Goal: Obtain resource: Obtain resource

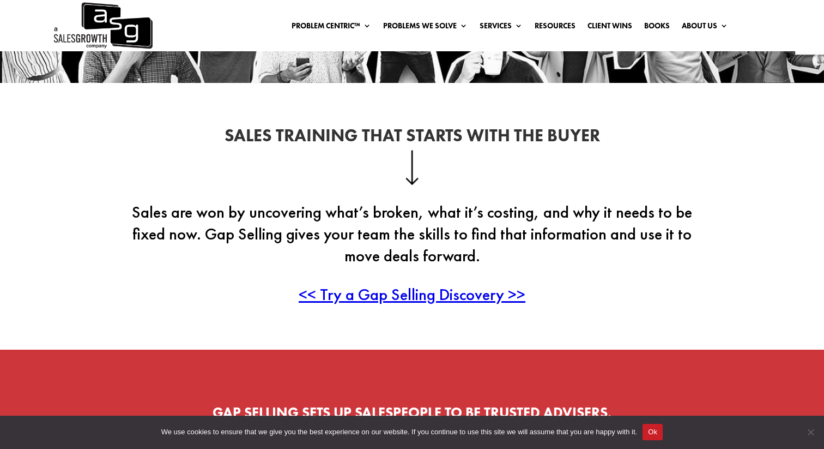
scroll to position [224, 0]
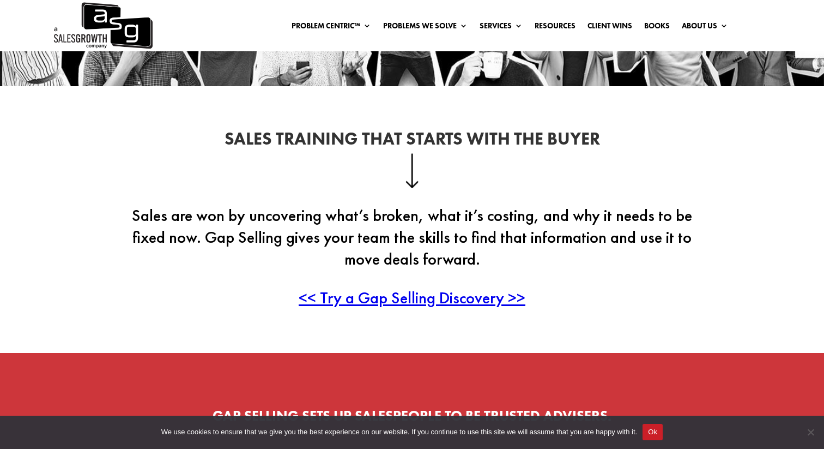
click at [350, 299] on span "<< Try a Gap Selling Discovery >>" at bounding box center [412, 297] width 227 height 21
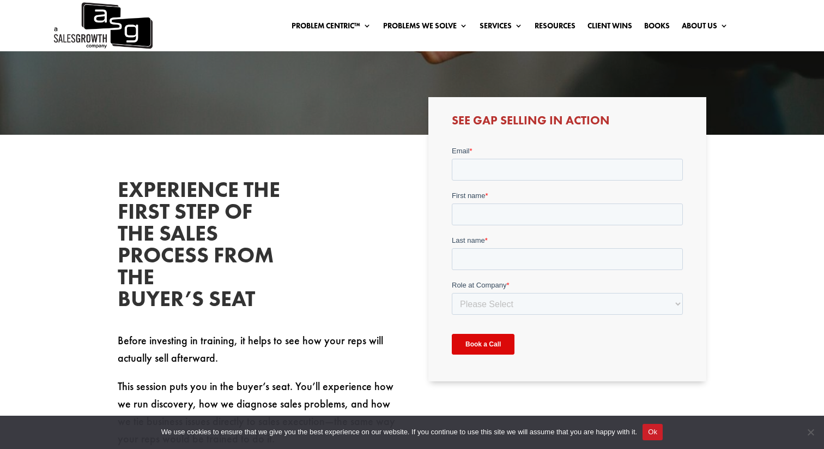
scroll to position [254, 0]
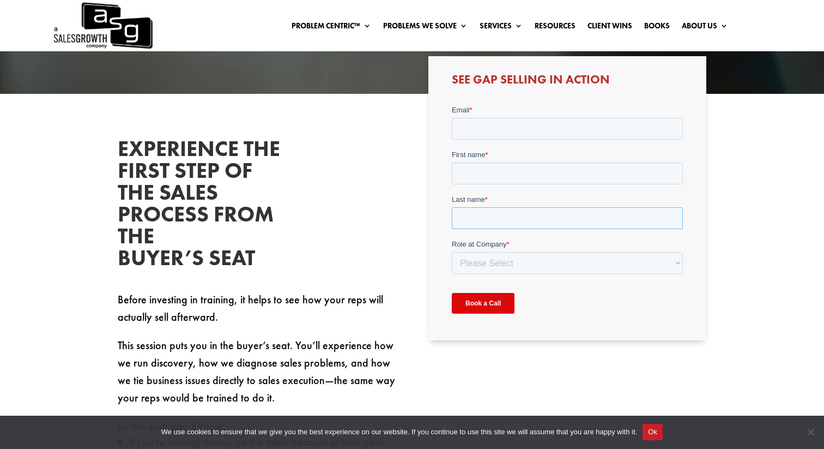
drag, startPoint x: 598, startPoint y: 207, endPoint x: 549, endPoint y: 149, distance: 75.5
click at [595, 204] on div "Last name *" at bounding box center [567, 211] width 231 height 35
click at [541, 131] on input "Email *" at bounding box center [567, 128] width 231 height 22
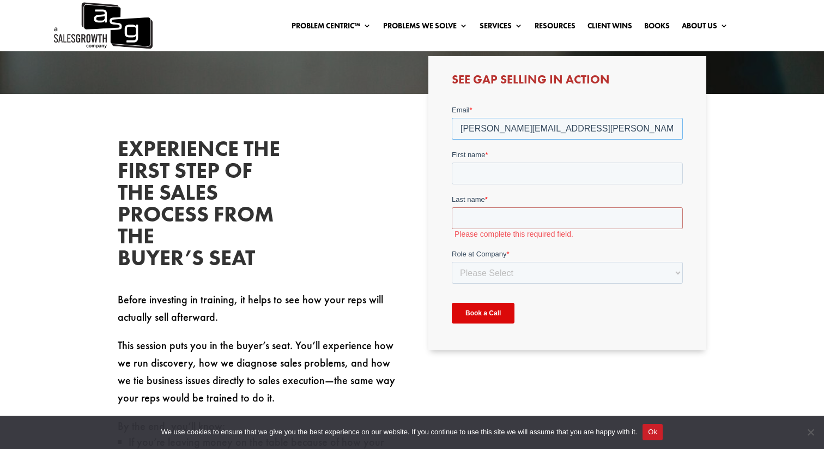
type input "[PERSON_NAME][EMAIL_ADDRESS][PERSON_NAME][DOMAIN_NAME]"
click at [530, 171] on input "First name *" at bounding box center [567, 173] width 231 height 22
type input "[PERSON_NAME]"
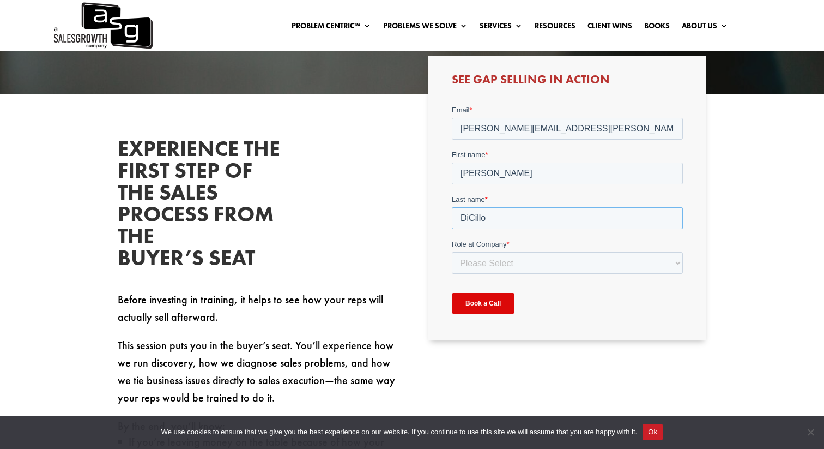
type input "DiCillo"
click at [538, 267] on select "Please Select C-Level (CRO, CSO, etc) Senior Leadership (VP of Sales, VP of Ena…" at bounding box center [567, 262] width 231 height 22
select select "Director/Manager (Sales Director, Regional Sales Manager, etc)"
click at [452, 251] on select "Please Select C-Level (CRO, CSO, etc) Senior Leadership (VP of Sales, VP of Ena…" at bounding box center [567, 262] width 231 height 22
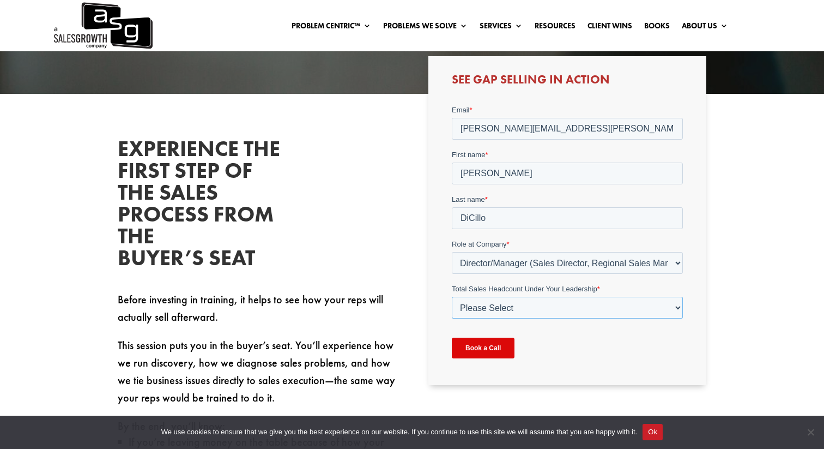
click at [504, 306] on select "Please Select Just Me 1-9 10-19 20-49 50-99 100+" at bounding box center [567, 307] width 231 height 22
click at [509, 311] on select "Please Select Just Me 1-9 10-19 20-49 50-99 100+" at bounding box center [567, 307] width 231 height 22
select select "10-19"
click at [452, 296] on select "Please Select Just Me 1-9 10-19 20-49 50-99 100+" at bounding box center [567, 307] width 231 height 22
click at [504, 315] on select "Please Select Just Me 1-9 10-19 20-49 50-99 100+" at bounding box center [567, 307] width 231 height 22
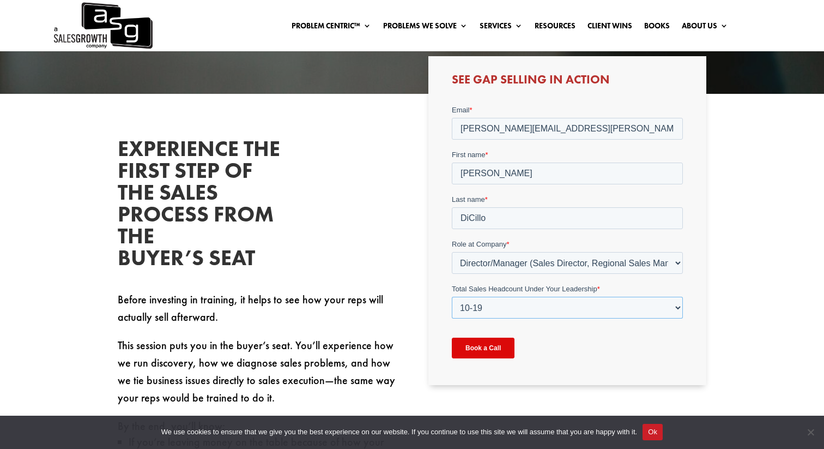
click at [499, 314] on select "Please Select Just Me 1-9 10-19 20-49 50-99 100+" at bounding box center [567, 307] width 231 height 22
click at [486, 352] on input "Book a Call" at bounding box center [483, 347] width 63 height 21
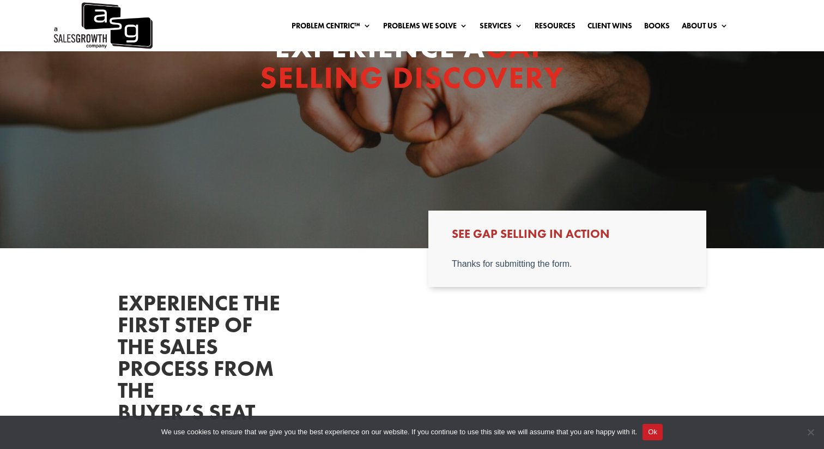
scroll to position [99, 0]
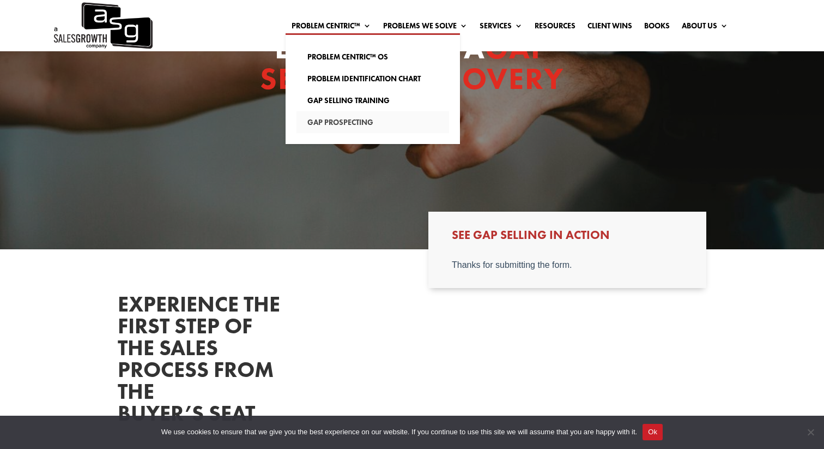
click at [348, 118] on link "Gap Prospecting" at bounding box center [373, 122] width 153 height 22
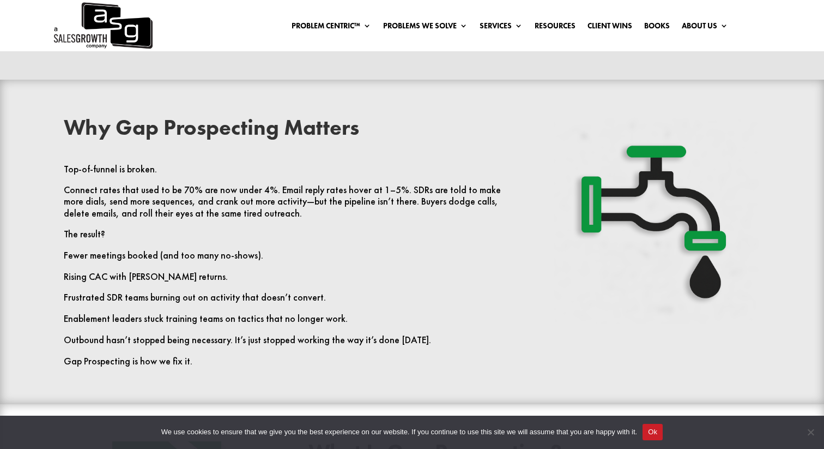
scroll to position [393, 0]
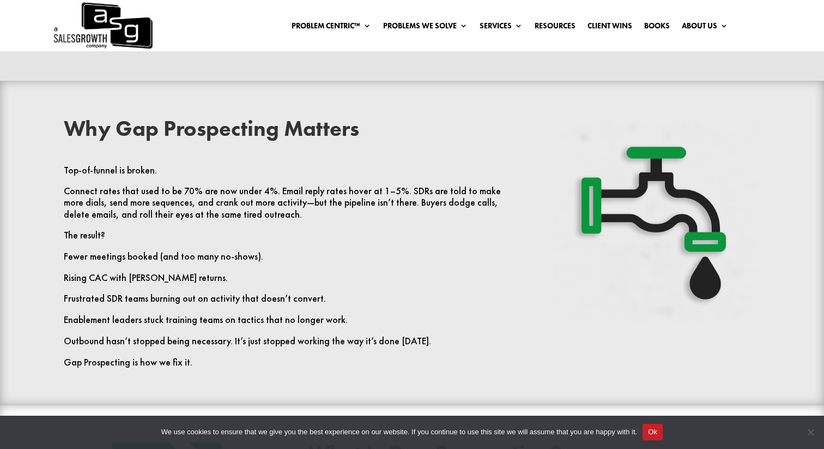
click at [73, 206] on p "Connect rates that used to be 70% are now under 4%. Email reply rates hover at …" at bounding box center [290, 207] width 452 height 44
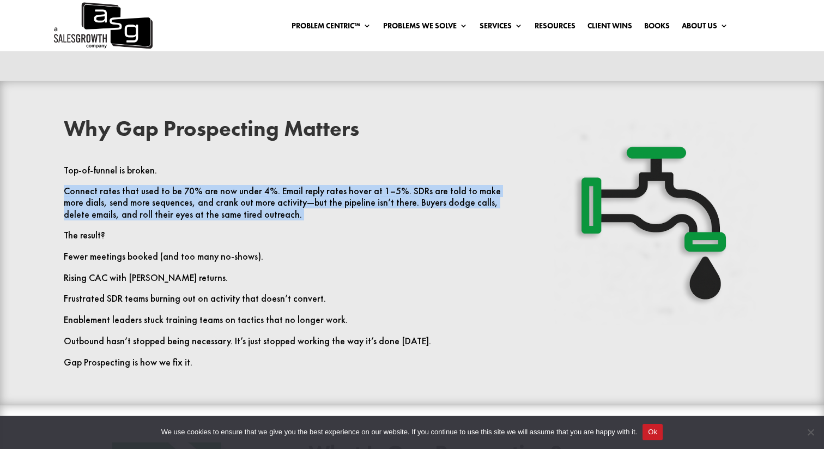
click at [73, 206] on p "Connect rates that used to be 70% are now under 4%. Email reply rates hover at …" at bounding box center [290, 207] width 452 height 44
click at [104, 206] on p "Connect rates that used to be 70% are now under 4%. Email reply rates hover at …" at bounding box center [290, 207] width 452 height 44
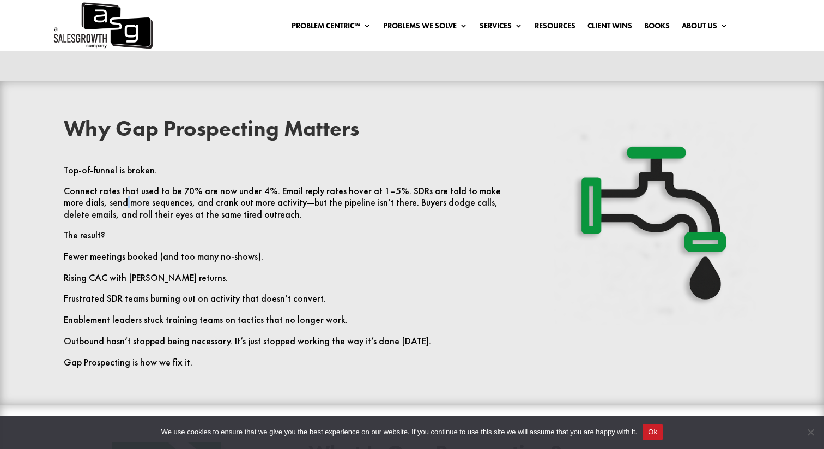
click at [104, 206] on p "Connect rates that used to be 70% are now under 4%. Email reply rates hover at …" at bounding box center [290, 207] width 452 height 44
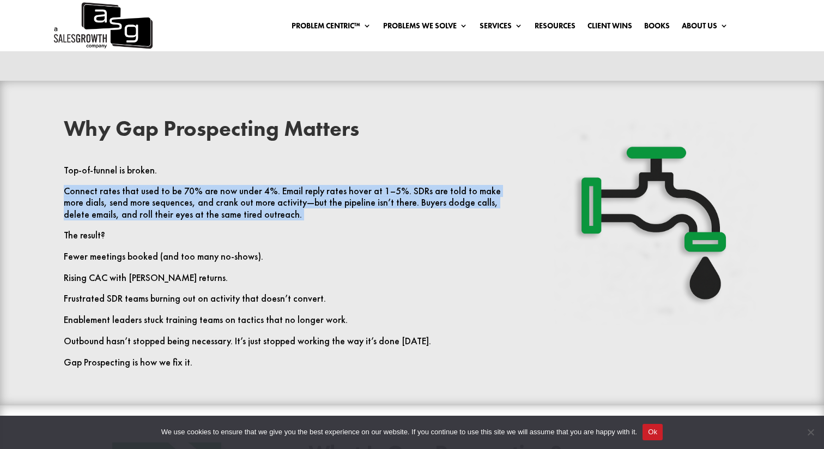
click at [106, 206] on p "Connect rates that used to be 70% are now under 4%. Email reply rates hover at …" at bounding box center [290, 207] width 452 height 44
click at [116, 206] on p "Connect rates that used to be 70% are now under 4%. Email reply rates hover at …" at bounding box center [290, 207] width 452 height 44
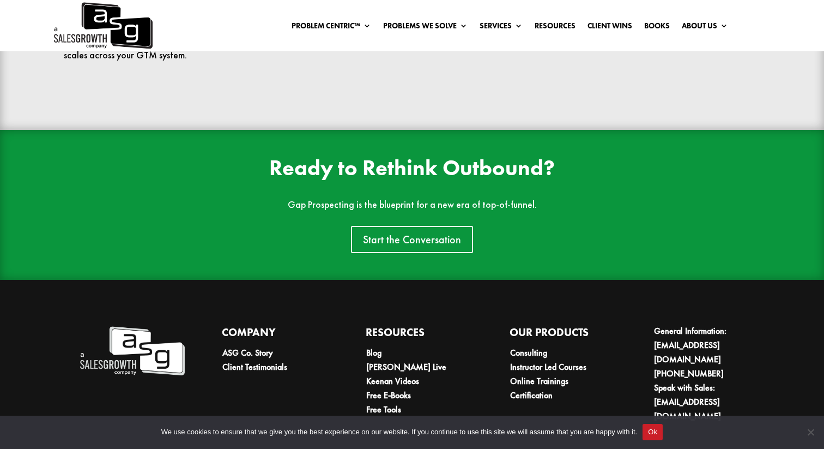
scroll to position [2443, 0]
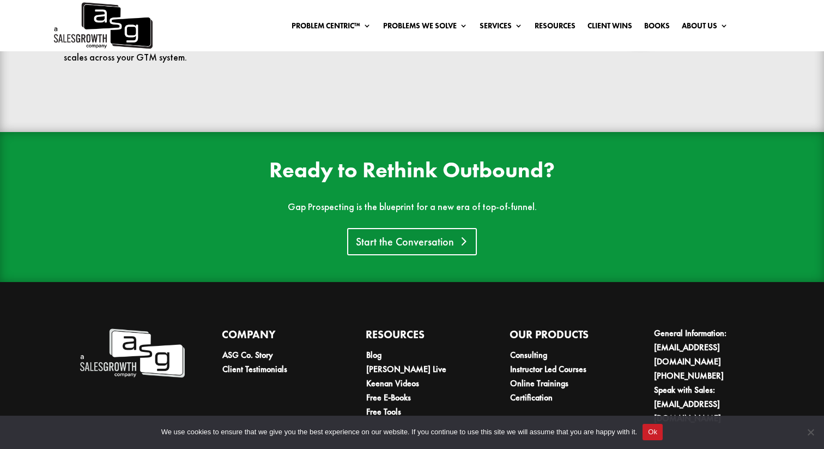
click at [396, 240] on link "Start the Conversation" at bounding box center [412, 241] width 130 height 27
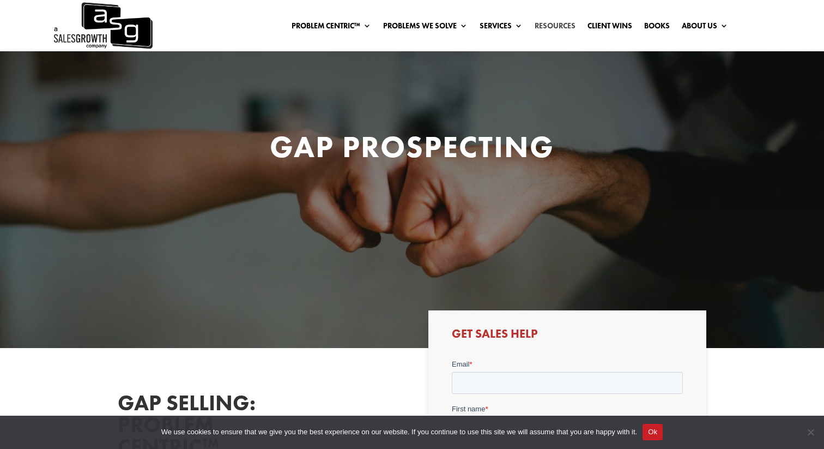
click at [550, 26] on link "Resources" at bounding box center [555, 28] width 41 height 12
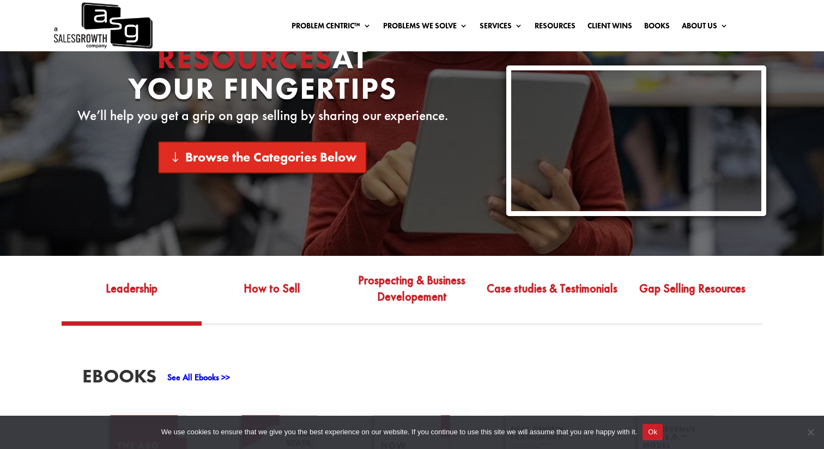
click at [293, 156] on link "Browse the Categories Below" at bounding box center [262, 157] width 209 height 32
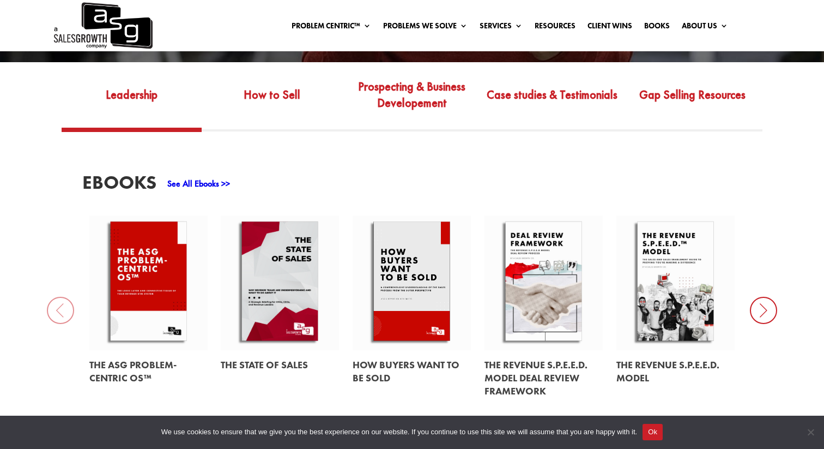
scroll to position [407, 0]
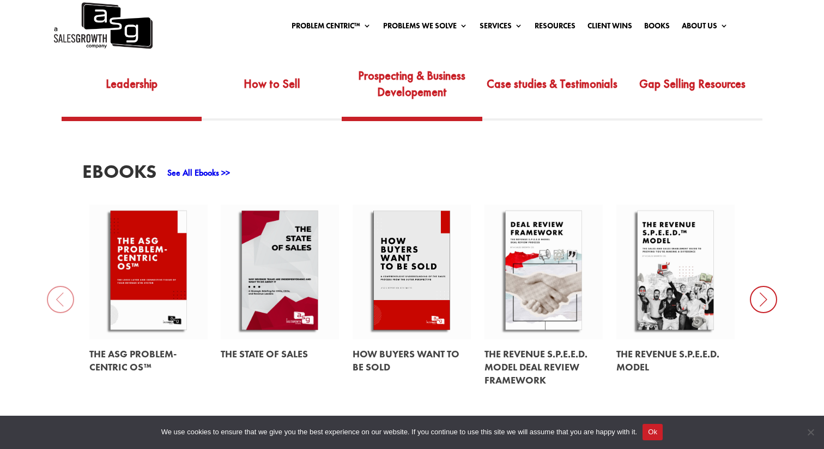
click at [406, 79] on link "Prospecting & Business Developement" at bounding box center [412, 91] width 140 height 51
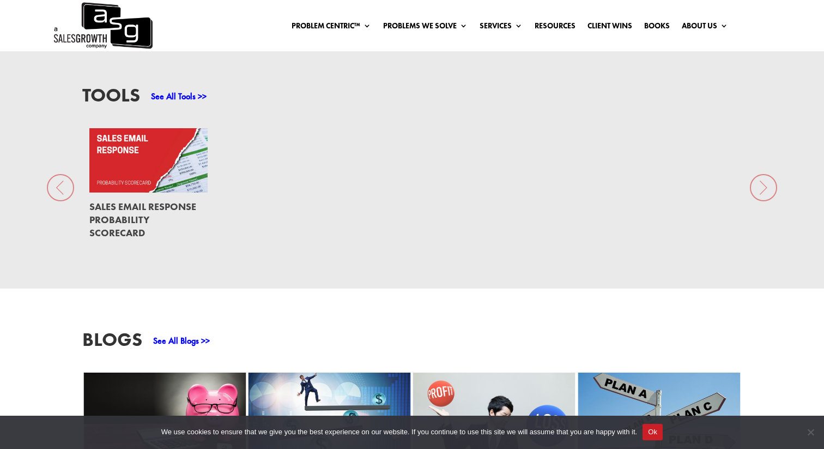
scroll to position [786, 0]
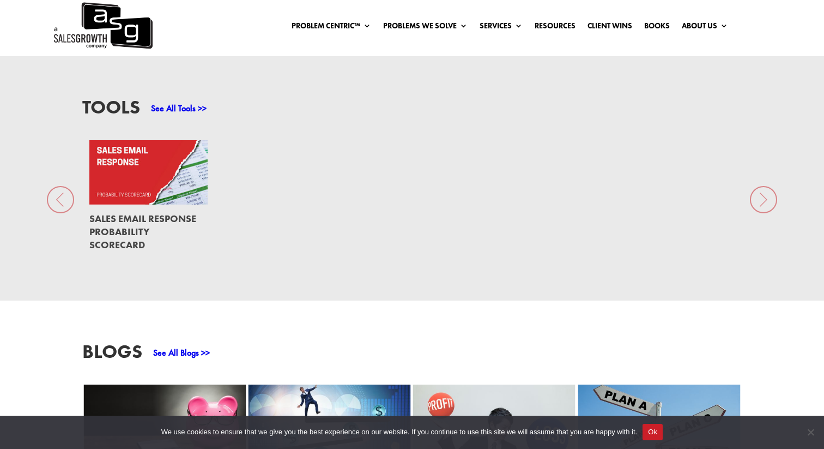
click at [118, 165] on link at bounding box center [148, 172] width 118 height 64
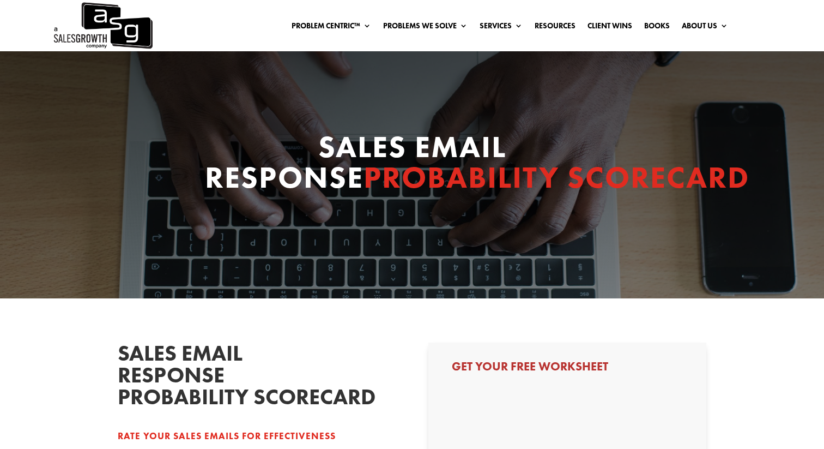
select select "Director/Manager (Sales Director, Regional Sales Manager, etc)"
select select "10-19"
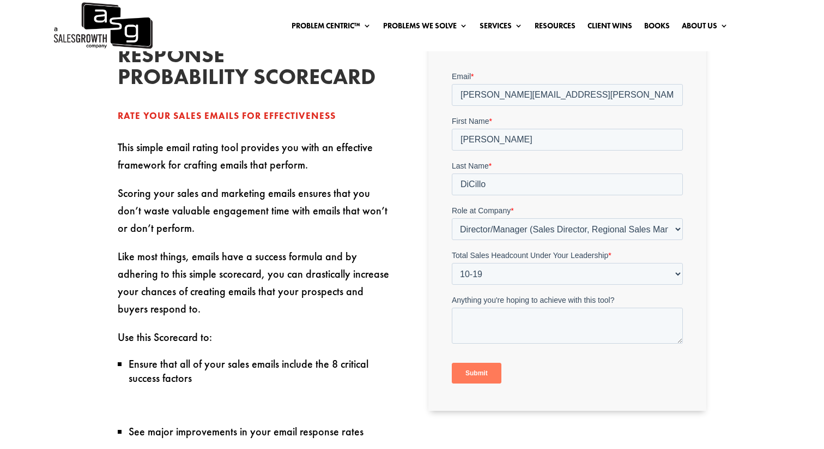
scroll to position [299, 0]
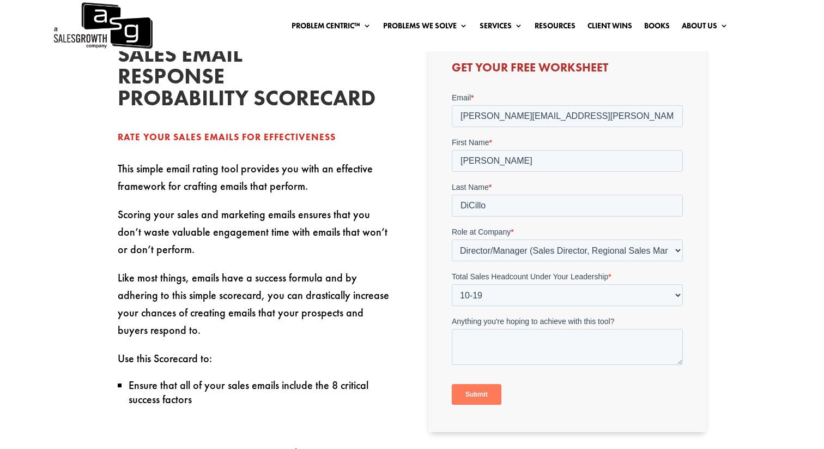
click at [479, 390] on input "Submit" at bounding box center [477, 394] width 50 height 21
